Goal: Task Accomplishment & Management: Use online tool/utility

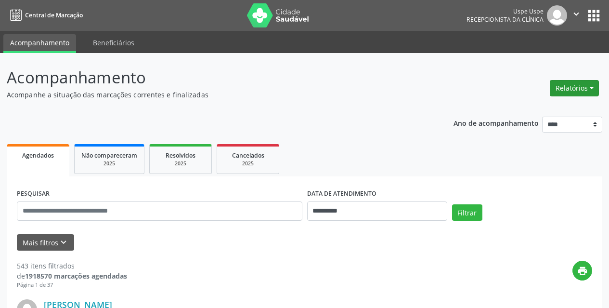
click at [574, 86] on button "Relatórios" at bounding box center [574, 88] width 49 height 16
click at [534, 105] on link "Agendamentos" at bounding box center [548, 108] width 104 height 13
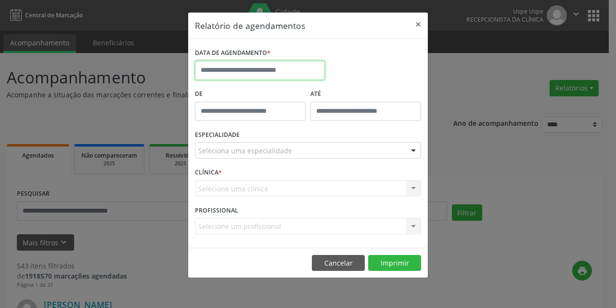
click at [223, 67] on input "text" at bounding box center [260, 70] width 130 height 19
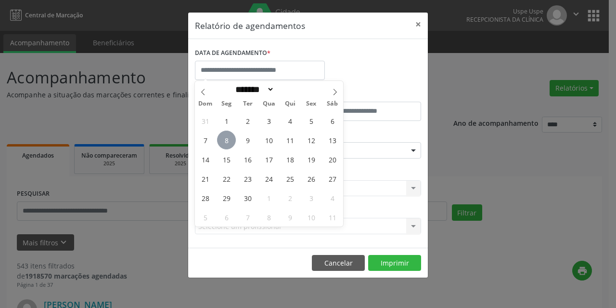
click at [227, 143] on span "8" at bounding box center [226, 140] width 19 height 19
type input "**********"
click at [227, 143] on span "8" at bounding box center [226, 140] width 19 height 19
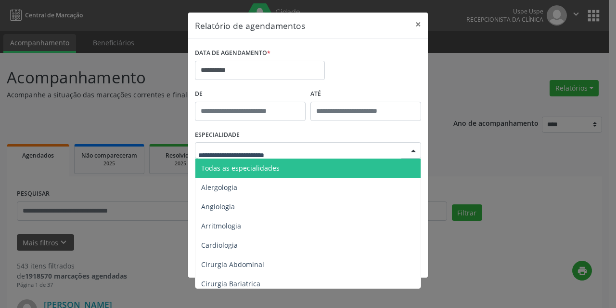
click at [224, 172] on span "Todas as especialidades" at bounding box center [240, 167] width 79 height 9
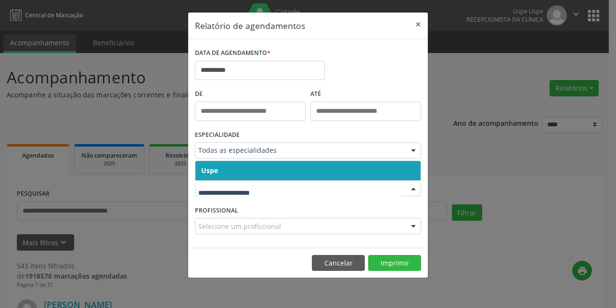
click at [215, 170] on span "Uspe" at bounding box center [209, 170] width 17 height 9
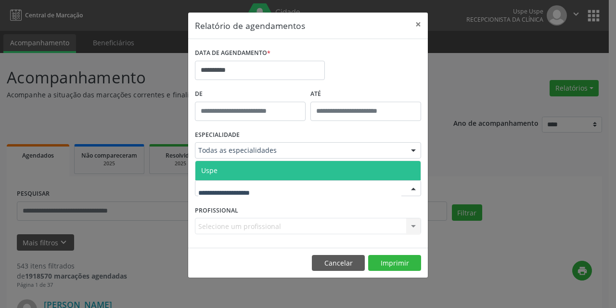
click at [216, 166] on span "Uspe" at bounding box center [209, 170] width 16 height 9
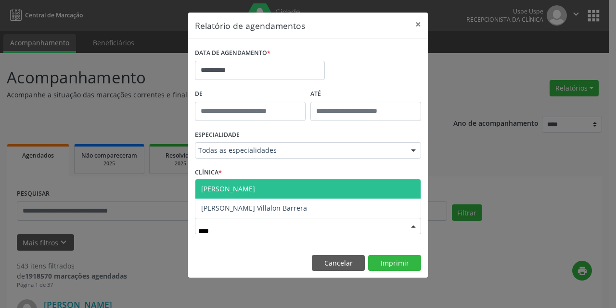
type input "*****"
click at [228, 187] on span "[PERSON_NAME]" at bounding box center [228, 188] width 54 height 9
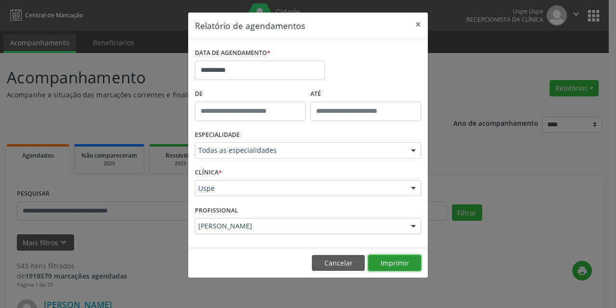
click at [395, 259] on button "Imprimir" at bounding box center [394, 263] width 53 height 16
